Goal: Transaction & Acquisition: Obtain resource

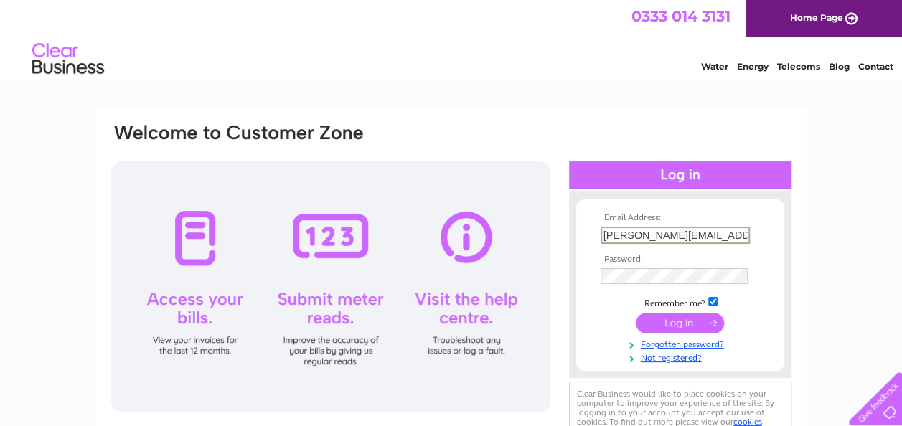
type input "[PERSON_NAME][EMAIL_ADDRESS][DOMAIN_NAME][PERSON_NAME]"
click at [669, 323] on input "submit" at bounding box center [680, 321] width 88 height 20
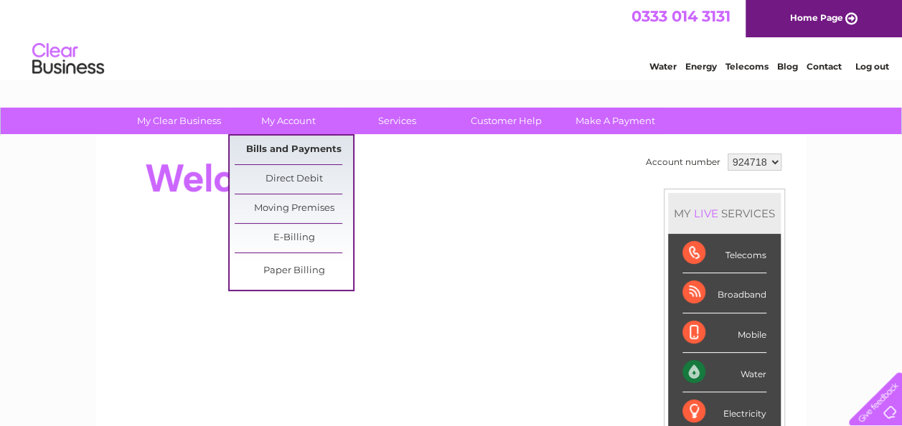
click at [273, 151] on link "Bills and Payments" at bounding box center [294, 150] width 118 height 29
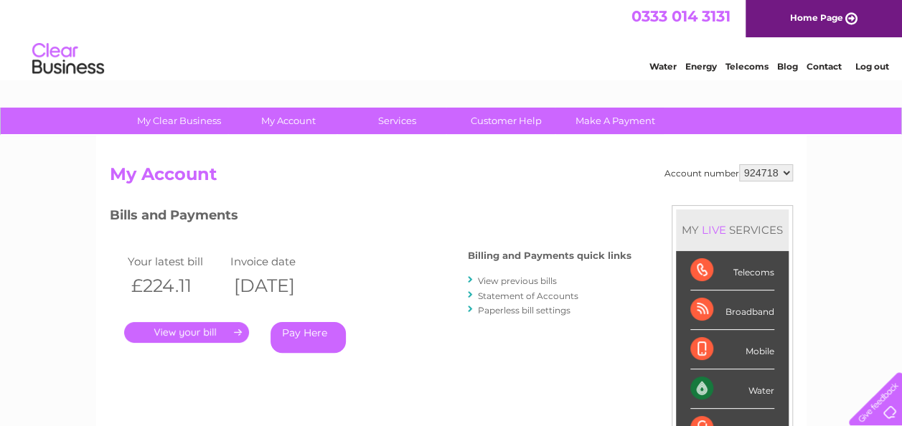
click at [188, 335] on link "." at bounding box center [186, 332] width 125 height 21
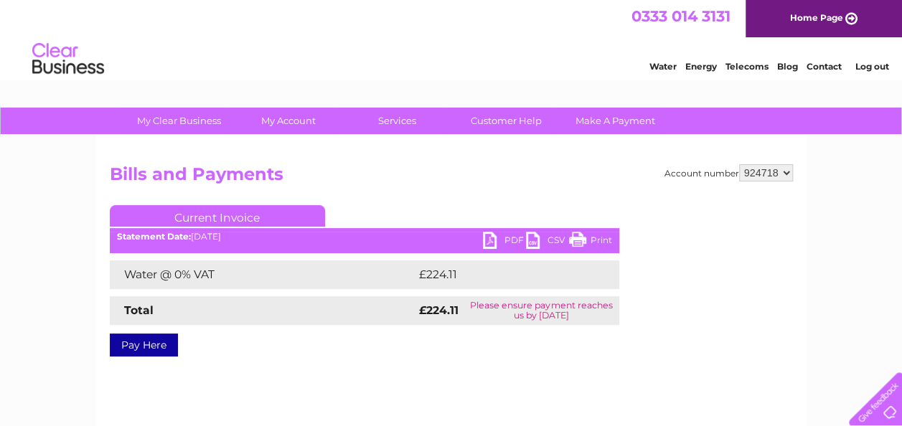
click at [504, 243] on link "PDF" at bounding box center [504, 242] width 43 height 21
click at [869, 72] on li "Log out" at bounding box center [871, 66] width 43 height 18
click at [868, 67] on link "Log out" at bounding box center [871, 66] width 34 height 11
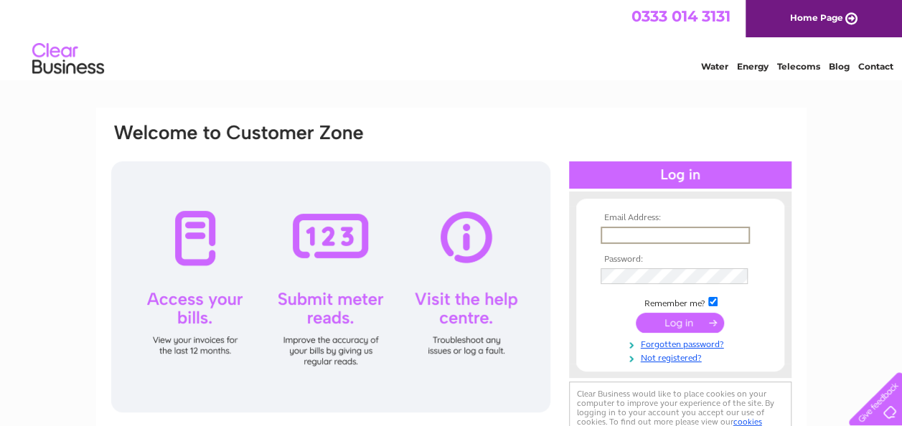
click at [618, 231] on input "text" at bounding box center [674, 235] width 149 height 17
type input "h"
type input "[PERSON_NAME][EMAIL_ADDRESS][DOMAIN_NAME][PERSON_NAME]"
click at [670, 321] on input "submit" at bounding box center [680, 321] width 88 height 20
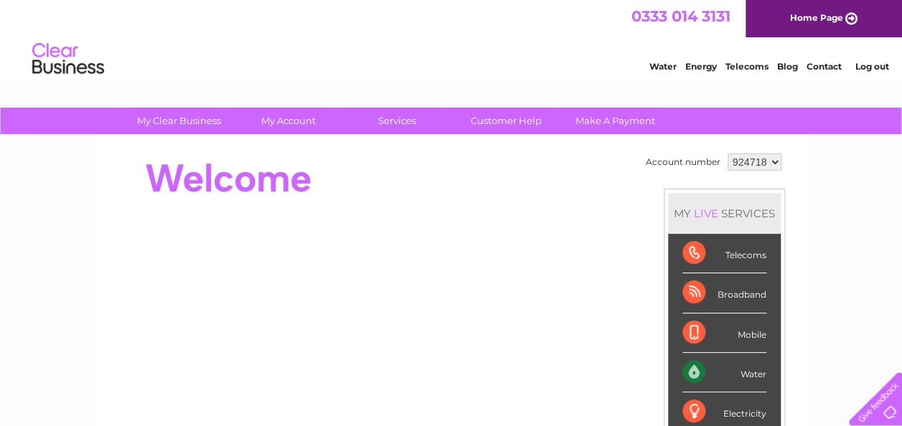
click at [777, 165] on select "924718 925112" at bounding box center [754, 162] width 54 height 17
select select "925112"
click at [727, 154] on select "924718 925112" at bounding box center [754, 162] width 54 height 17
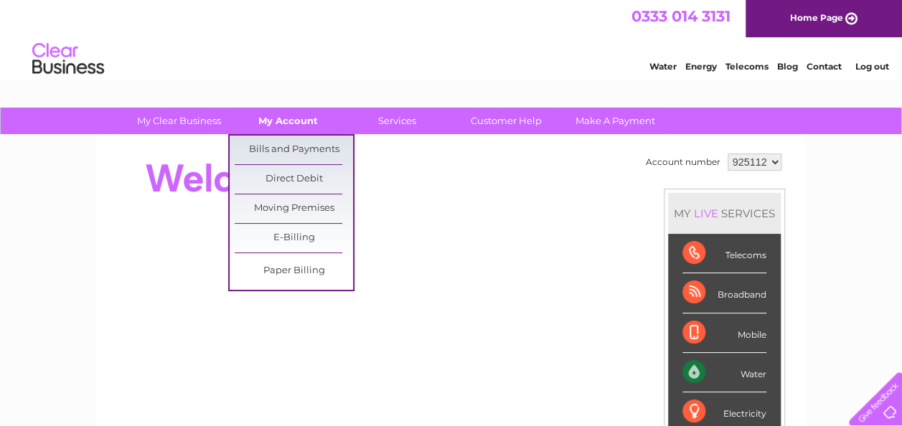
click at [294, 128] on link "My Account" at bounding box center [288, 121] width 118 height 27
click at [281, 154] on link "Bills and Payments" at bounding box center [294, 150] width 118 height 29
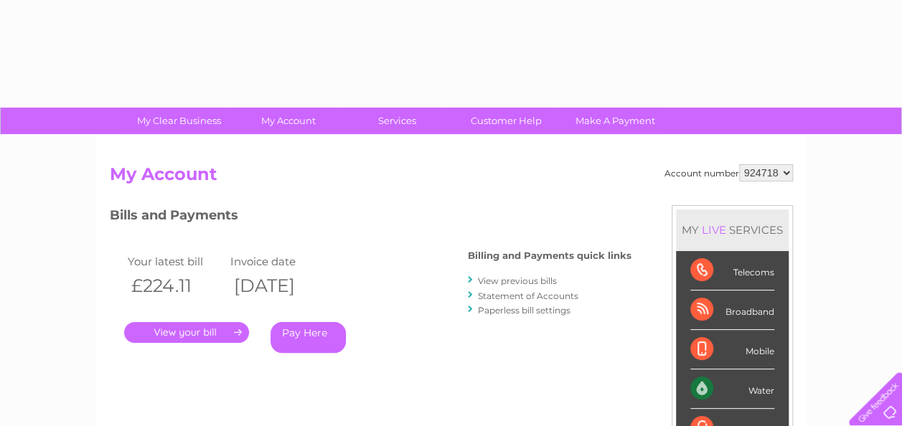
click at [184, 337] on link "." at bounding box center [186, 332] width 125 height 21
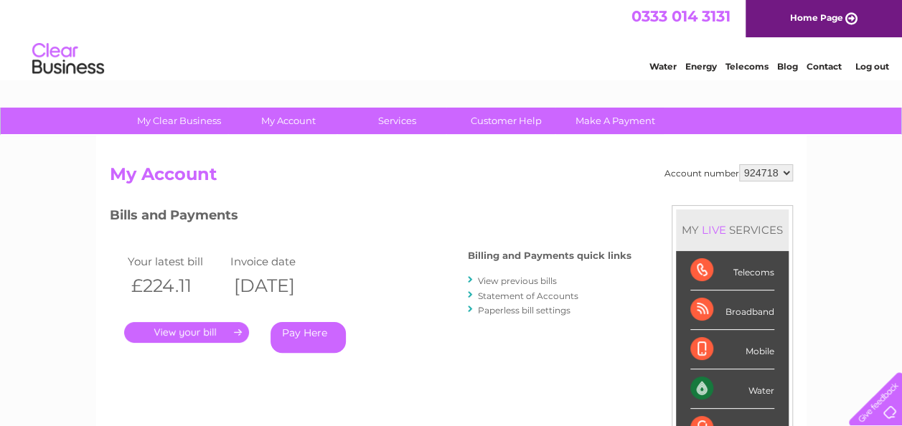
click at [788, 171] on select "924718 925112" at bounding box center [766, 172] width 54 height 17
select select "925112"
click at [739, 164] on select "924718 925112" at bounding box center [766, 172] width 54 height 17
click at [190, 339] on link "." at bounding box center [186, 332] width 125 height 21
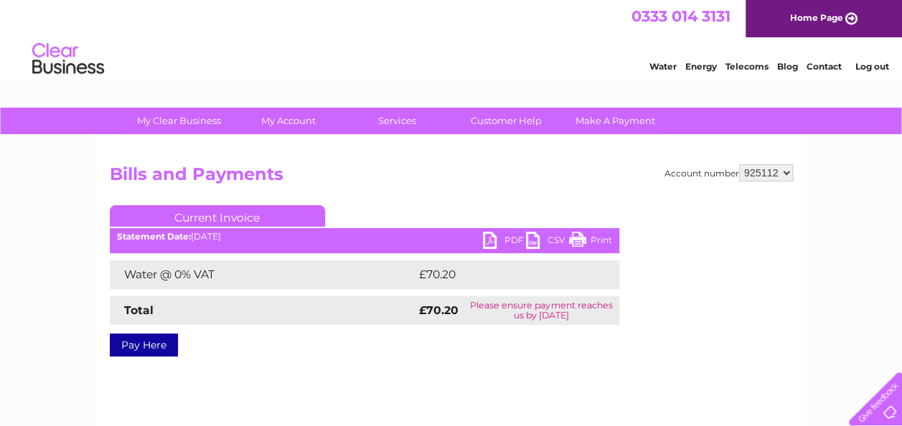
click at [514, 237] on link "PDF" at bounding box center [504, 242] width 43 height 21
click at [871, 67] on link "Log out" at bounding box center [871, 66] width 34 height 11
